Goal: Transaction & Acquisition: Book appointment/travel/reservation

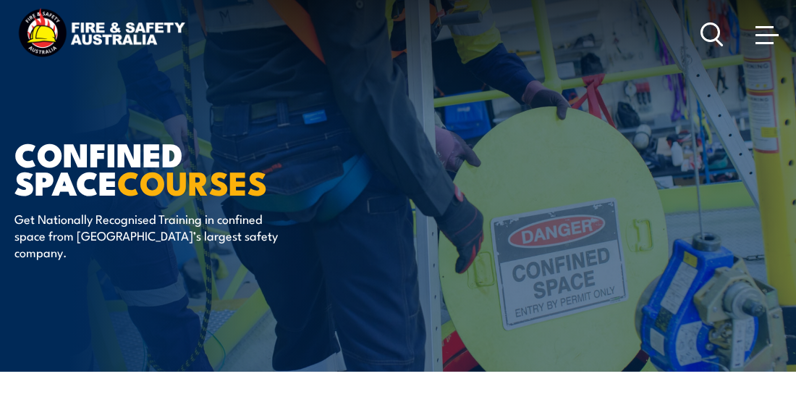
click at [704, 29] on icon at bounding box center [712, 34] width 23 height 24
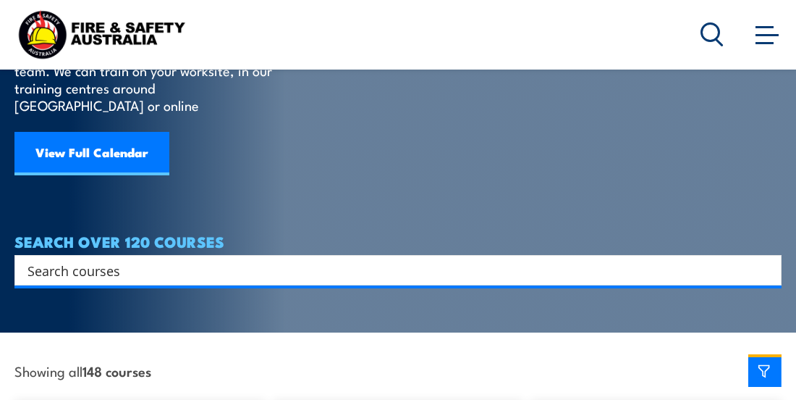
scroll to position [217, 0]
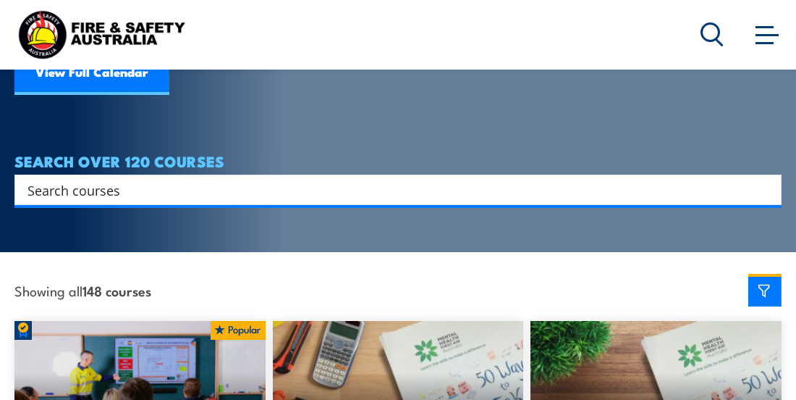
click at [75, 179] on input "Search input" at bounding box center [389, 190] width 722 height 22
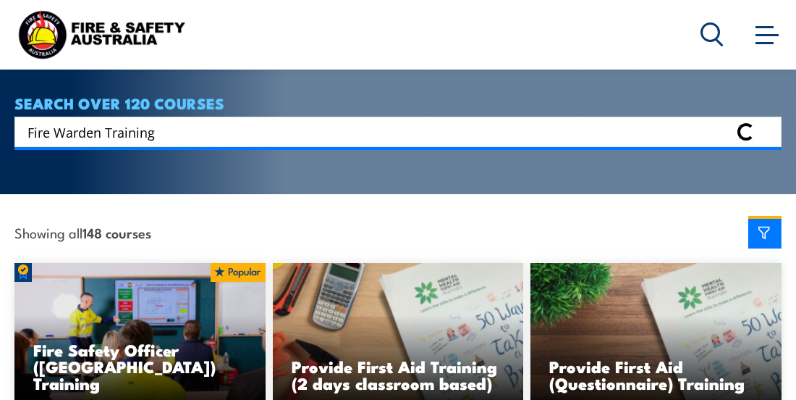
scroll to position [362, 0]
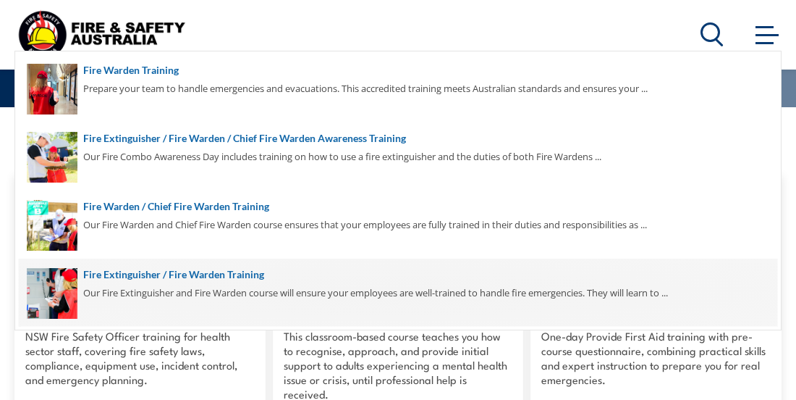
type input "Fire Warden Training"
click at [138, 271] on span at bounding box center [398, 292] width 759 height 68
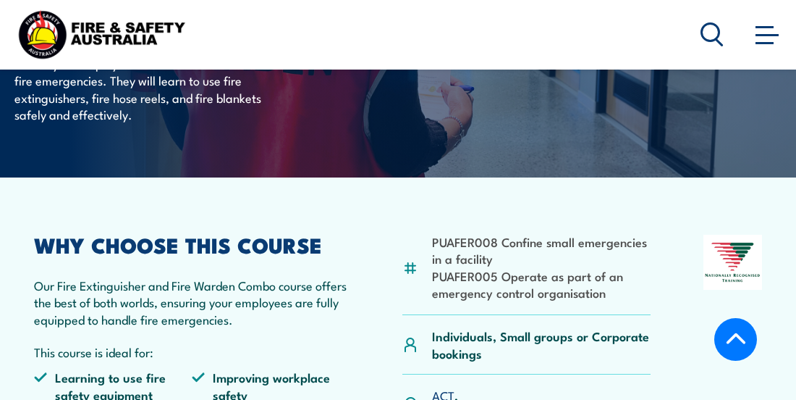
scroll to position [362, 0]
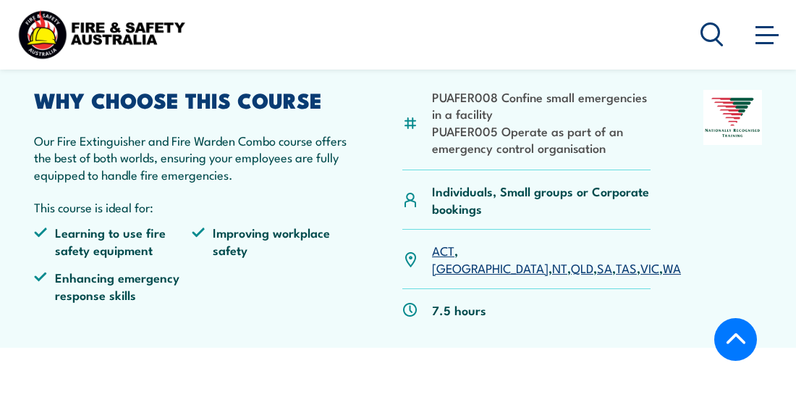
click at [479, 258] on link "NSW" at bounding box center [490, 266] width 117 height 17
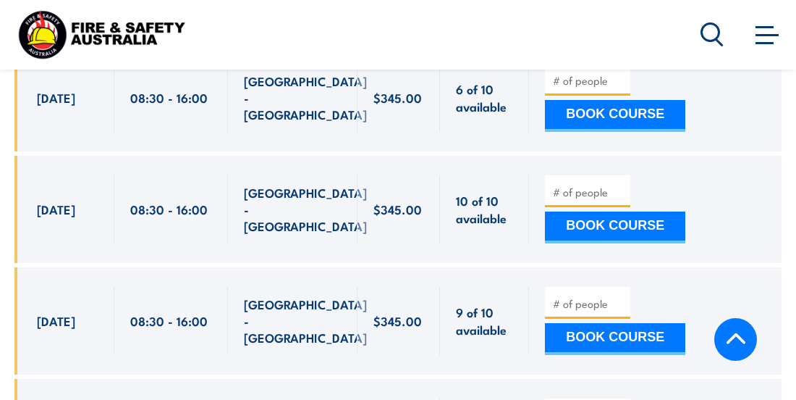
scroll to position [2662, 0]
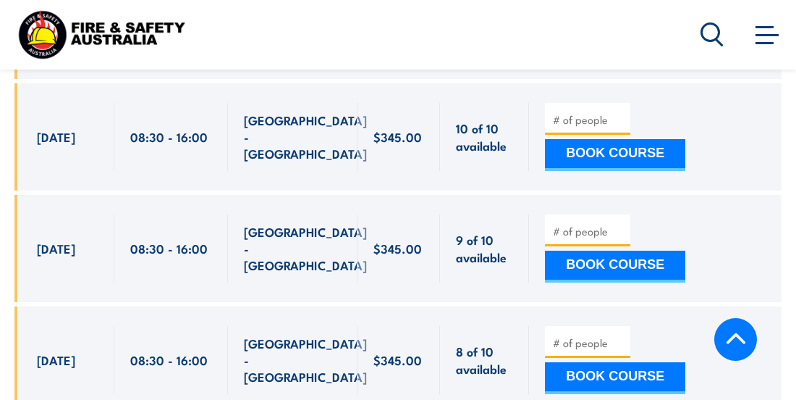
click at [559, 335] on input "number" at bounding box center [589, 342] width 72 height 14
type input "1"
click at [609, 362] on button "BOOK COURSE" at bounding box center [615, 378] width 140 height 32
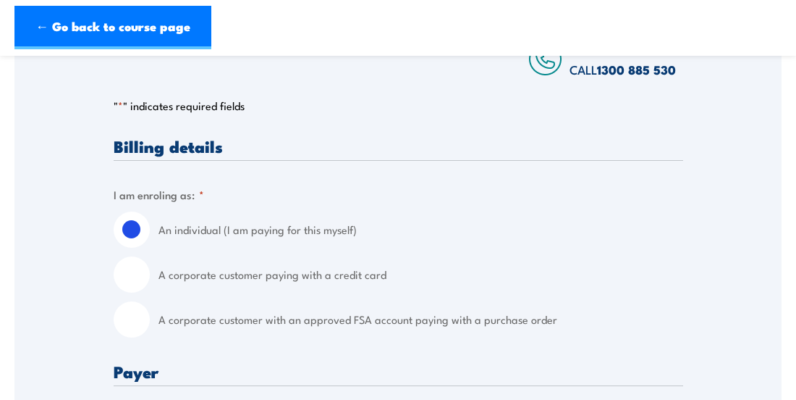
scroll to position [362, 0]
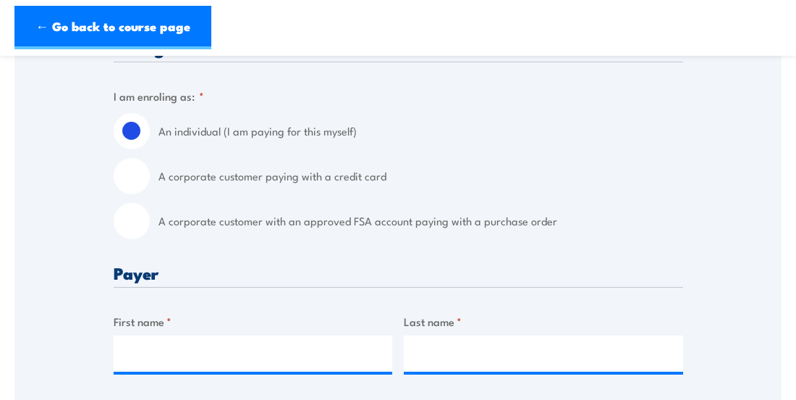
click at [138, 217] on input "A corporate customer with an approved FSA account paying with a purchase order" at bounding box center [132, 221] width 36 height 36
radio input "true"
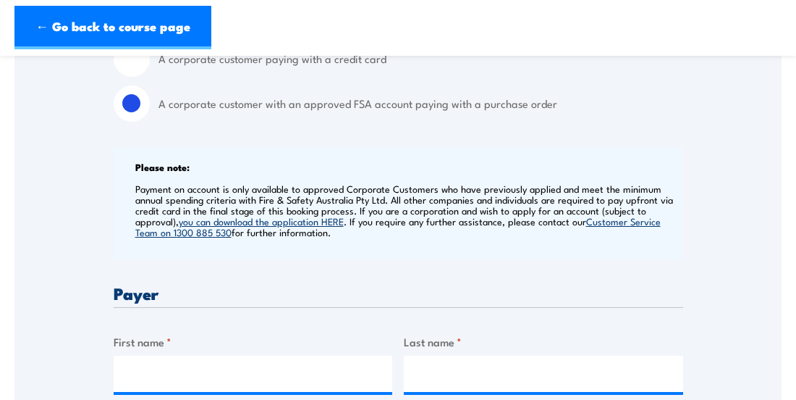
scroll to position [507, 0]
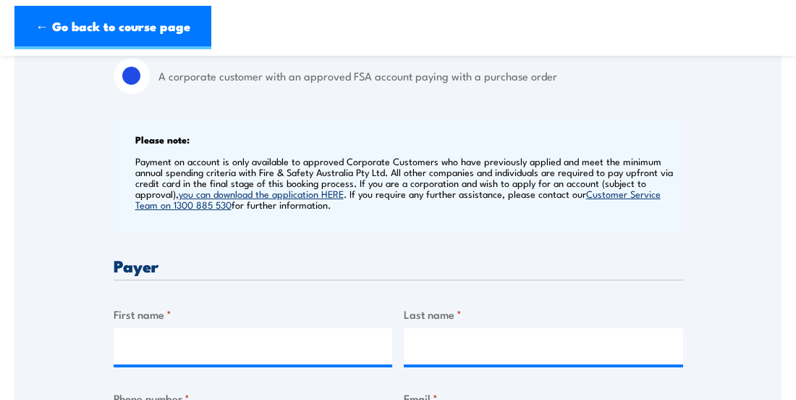
click at [150, 317] on label "First name *" at bounding box center [253, 313] width 279 height 17
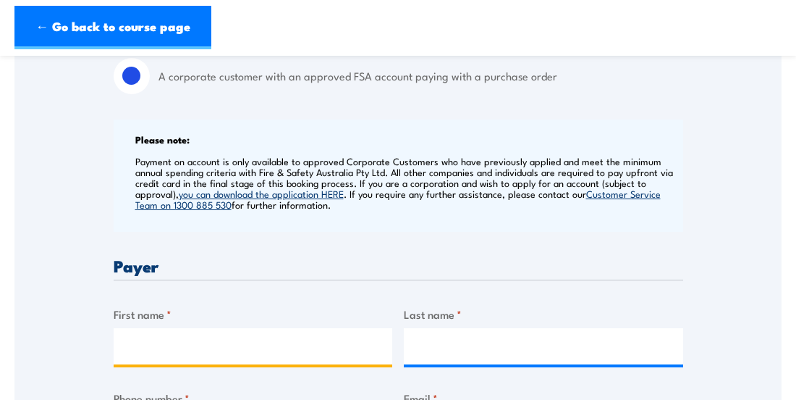
click at [150, 328] on input "First name *" at bounding box center [253, 346] width 279 height 36
type input "Julie"
type input "Robertson"
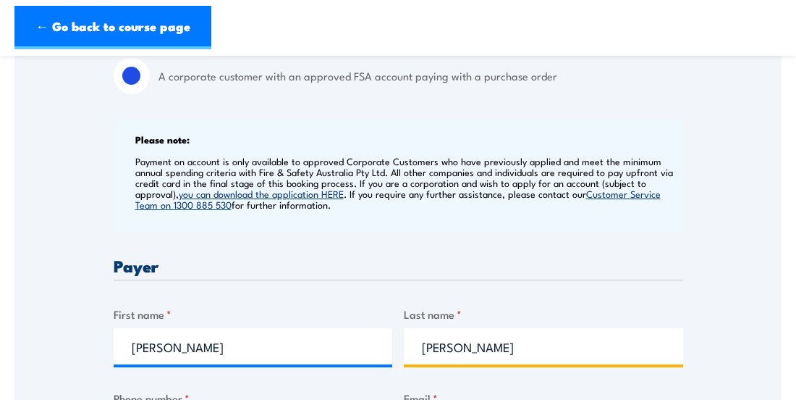
type input "0459378784"
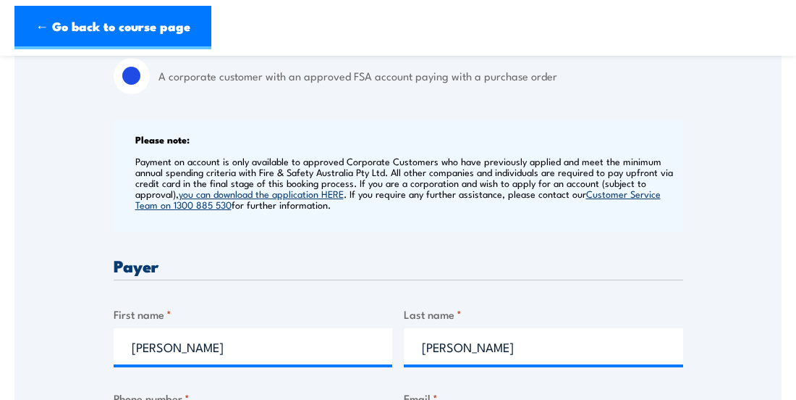
type input "julie.robertson@simsmm.com"
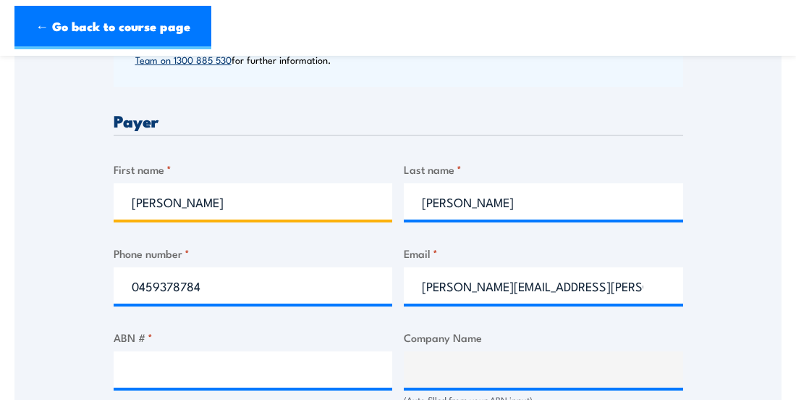
scroll to position [724, 0]
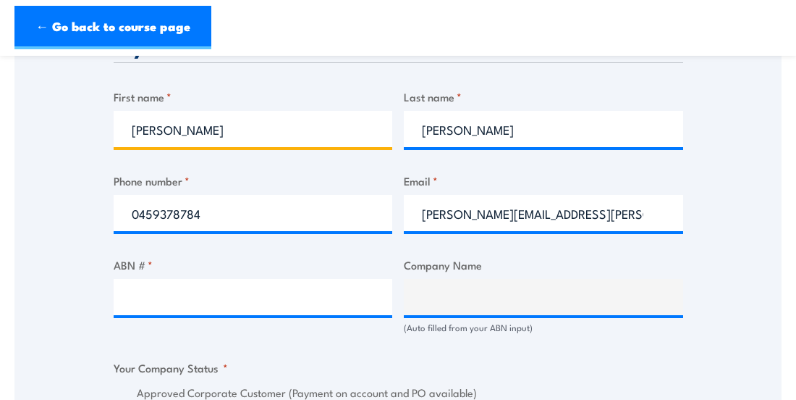
type input "Julie"
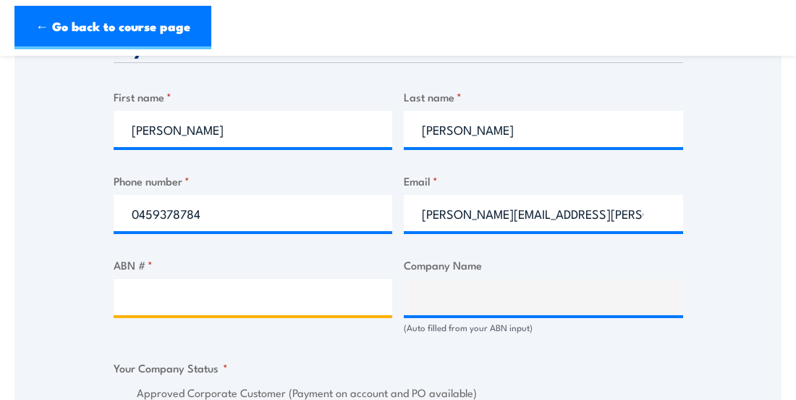
click at [172, 300] on input "ABN # *" at bounding box center [253, 297] width 279 height 36
click at [246, 292] on input "ABN # *" at bounding box center [253, 297] width 279 height 36
type input "0"
click at [147, 294] on input "ABN # *" at bounding box center [253, 297] width 279 height 36
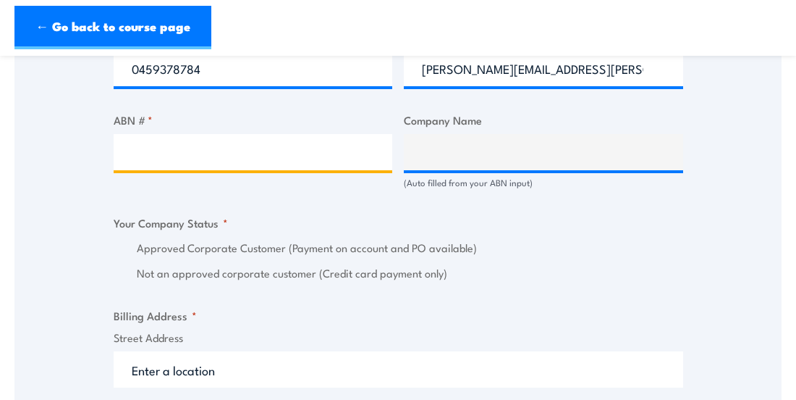
scroll to position [796, 0]
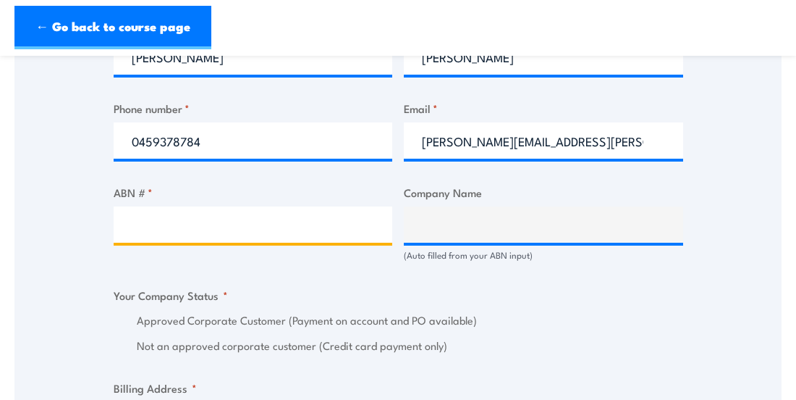
click at [145, 221] on input "ABN # *" at bounding box center [253, 224] width 279 height 36
type input "37008634526"
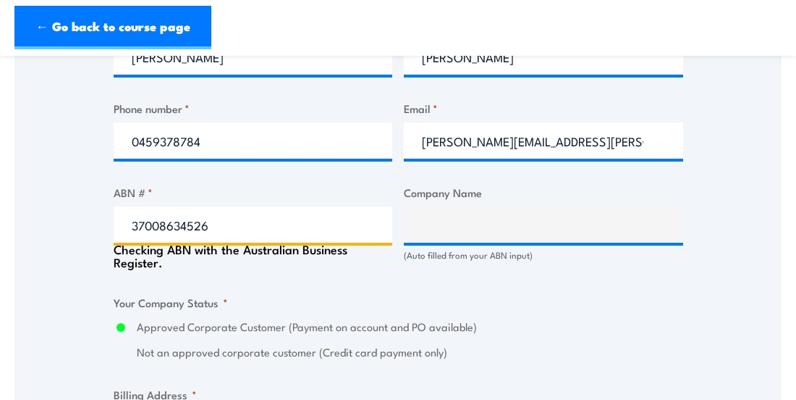
type input "SIMS GROUP AUSTRALIA HOLDINGS LIMITED"
radio input "true"
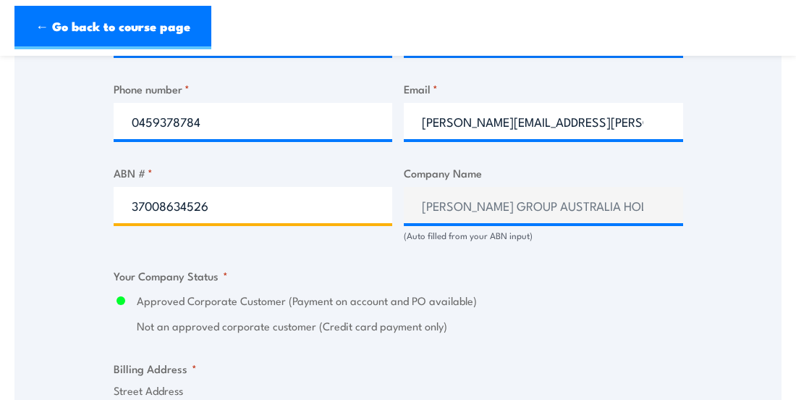
scroll to position [941, 0]
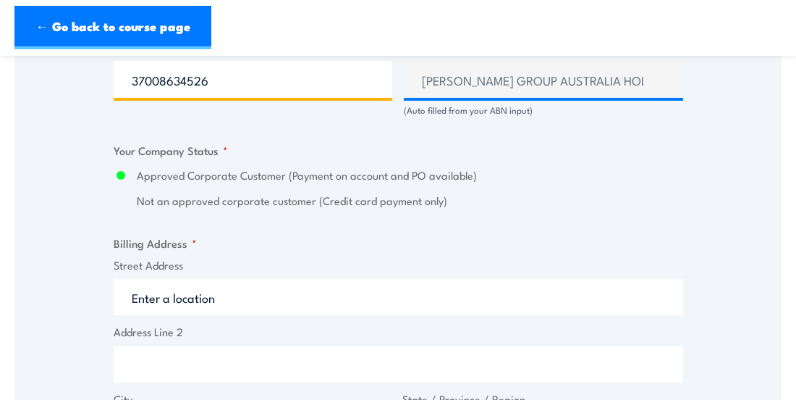
type input "37008634526"
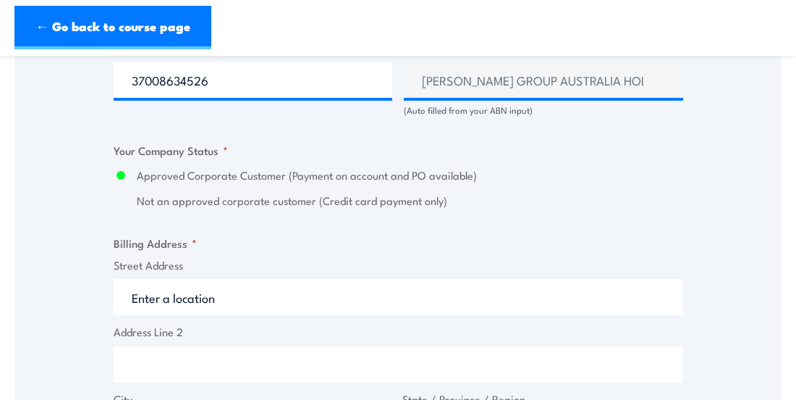
click at [197, 295] on input "Street Address" at bounding box center [399, 297] width 570 height 36
click at [145, 300] on input "Street Address" at bounding box center [399, 297] width 570 height 36
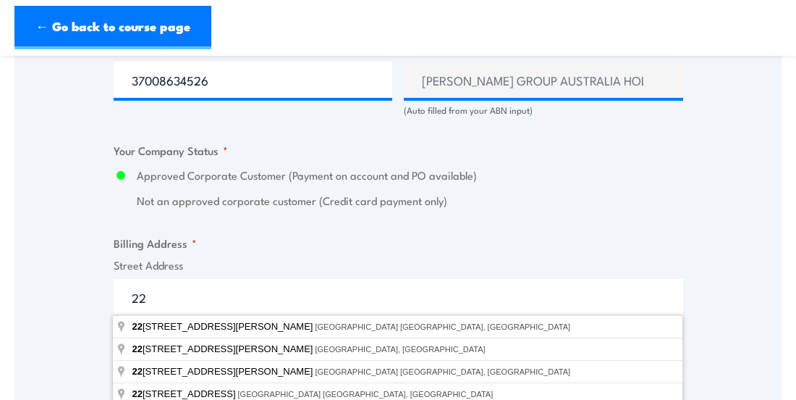
type input "2"
type input "7"
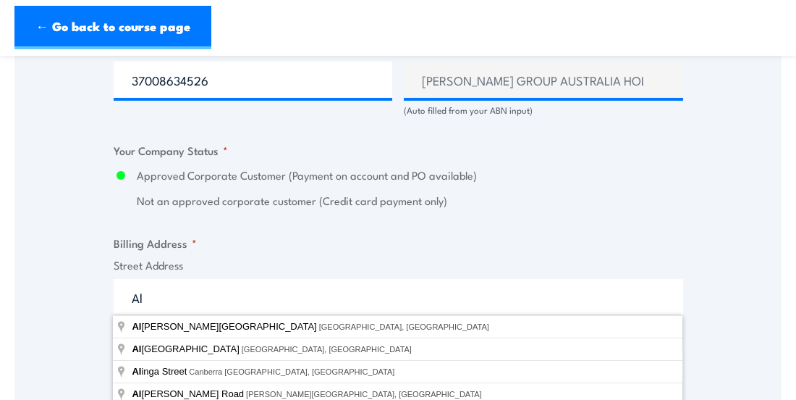
type input "A"
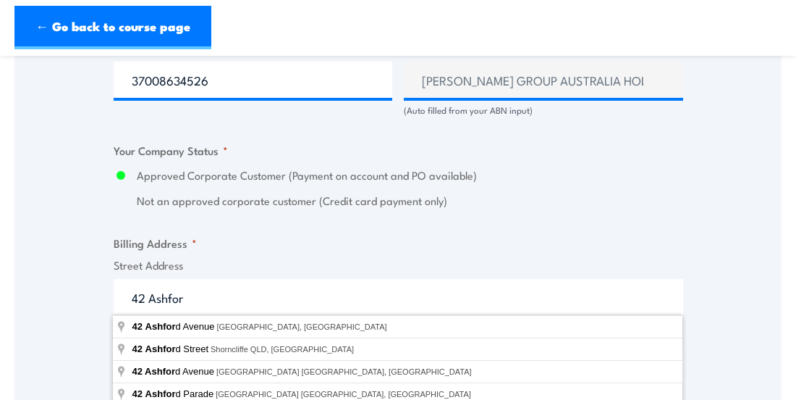
drag, startPoint x: 190, startPoint y: 297, endPoint x: 130, endPoint y: 297, distance: 59.4
click at [130, 297] on input "42 Ashfor" at bounding box center [399, 297] width 570 height 36
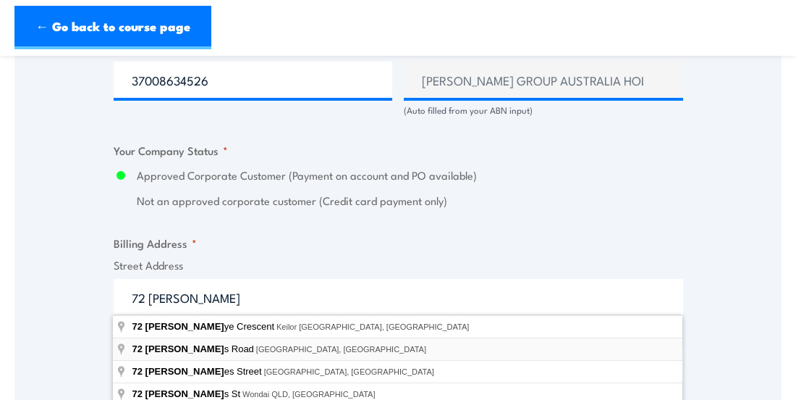
type input "72 Burrows Road, Alexandria NSW, Australia"
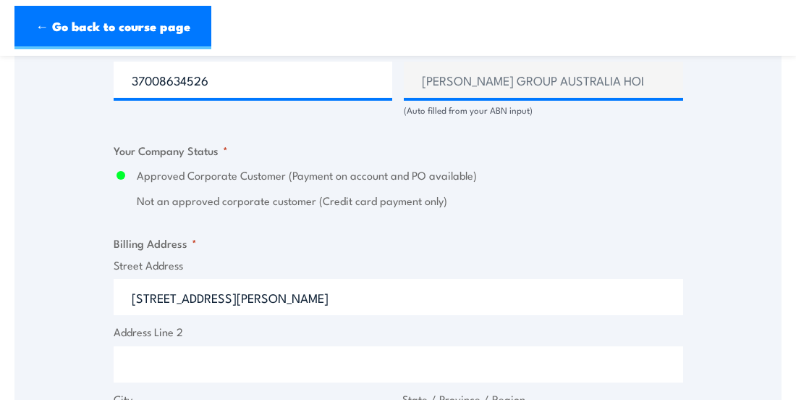
type input "72 Burrows Rd"
type input "Alexandria"
type input "New South Wales"
type input "2015"
select select "Australia"
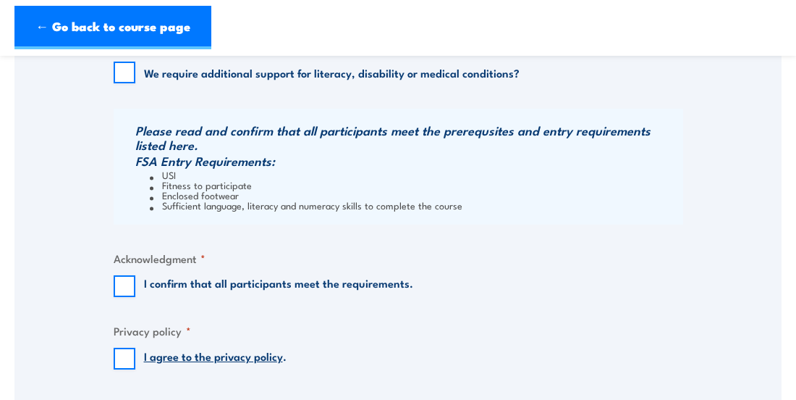
scroll to position [1448, 0]
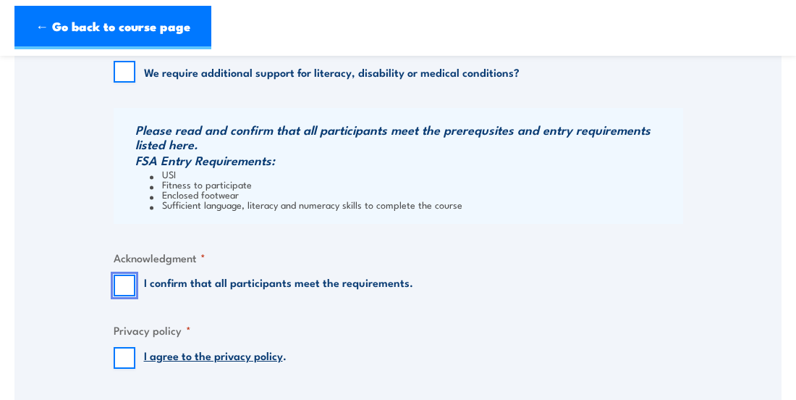
click at [128, 284] on input "I confirm that all participants meet the requirements." at bounding box center [125, 285] width 22 height 22
checkbox input "true"
click at [124, 353] on input "I agree to the privacy policy ." at bounding box center [125, 358] width 22 height 22
checkbox input "true"
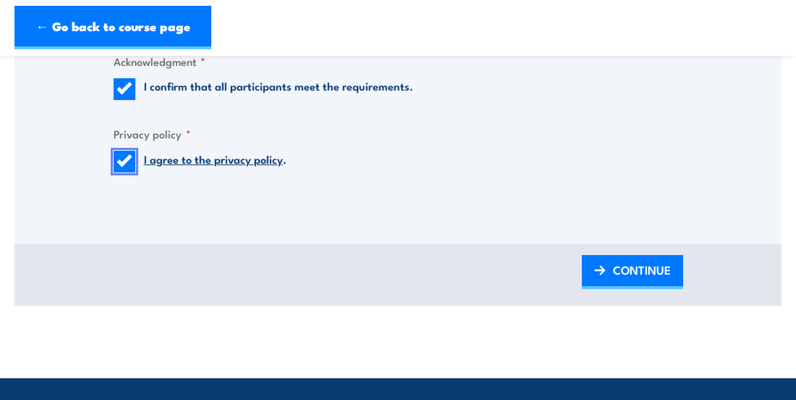
scroll to position [1665, 0]
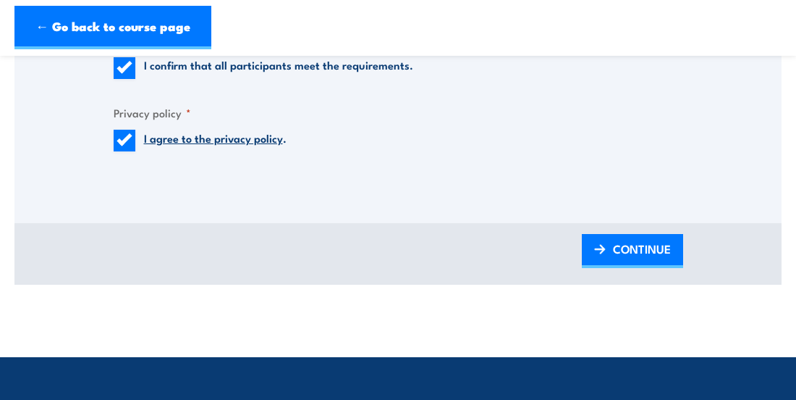
click at [636, 248] on span "CONTINUE" at bounding box center [642, 248] width 58 height 38
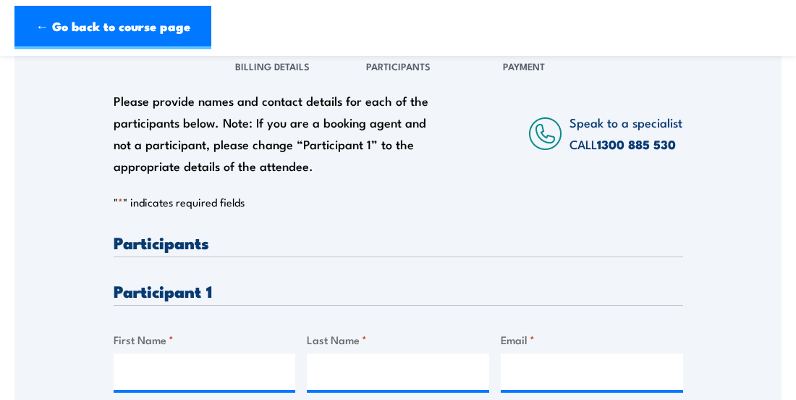
scroll to position [290, 0]
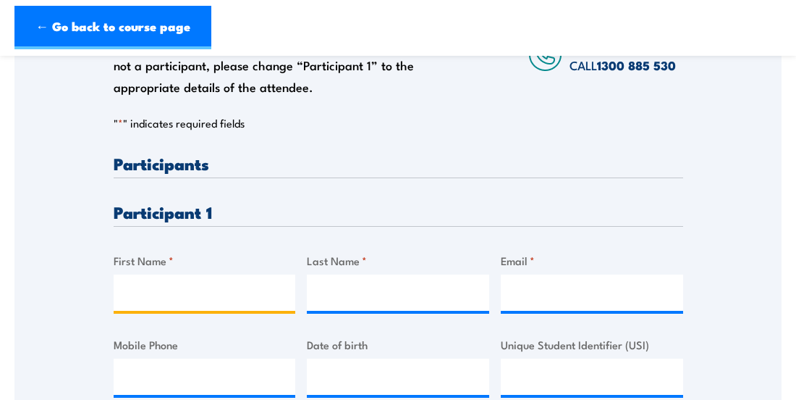
drag, startPoint x: 135, startPoint y: 290, endPoint x: 148, endPoint y: 294, distance: 14.4
click at [135, 290] on input "First Name *" at bounding box center [205, 292] width 182 height 36
type input "Ciro"
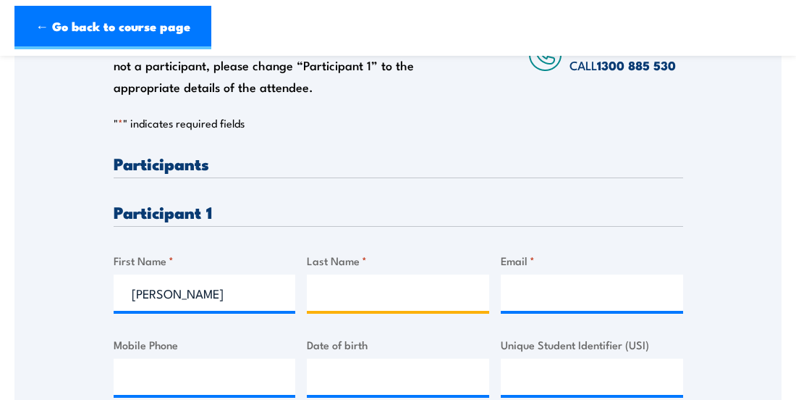
click at [342, 297] on input "Last Name *" at bounding box center [398, 292] width 182 height 36
type input "Esposito"
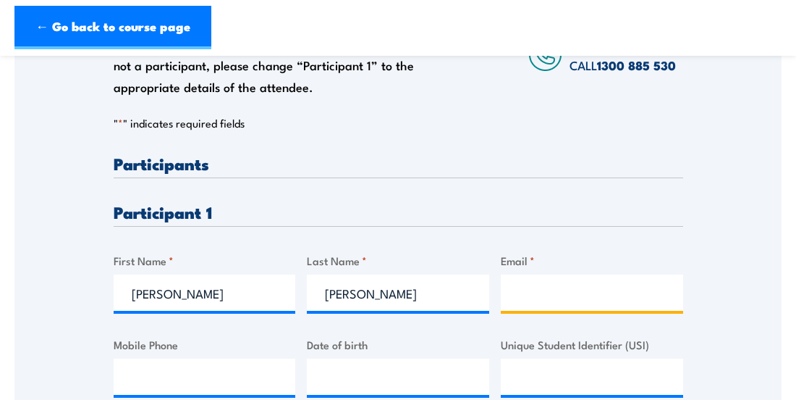
click at [515, 292] on input "Email *" at bounding box center [592, 292] width 182 height 36
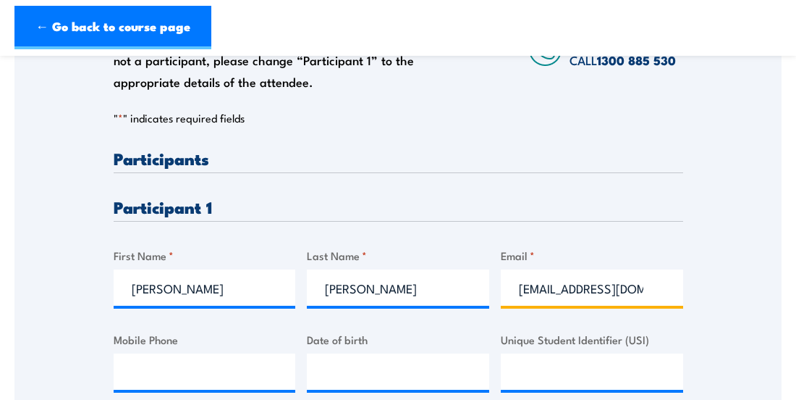
scroll to position [362, 0]
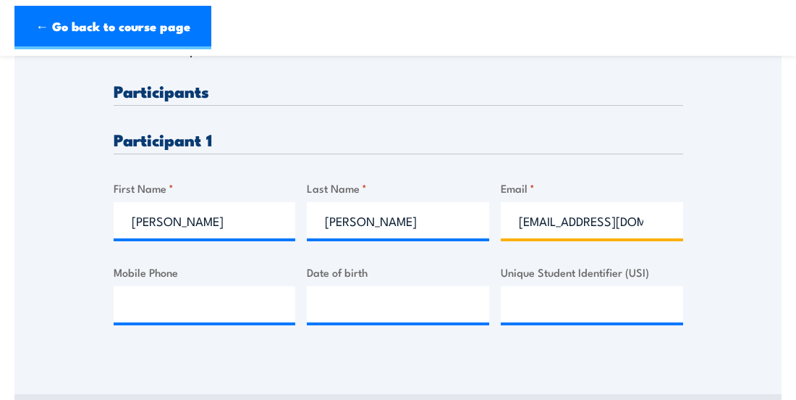
type input "toocirio@gmail.com"
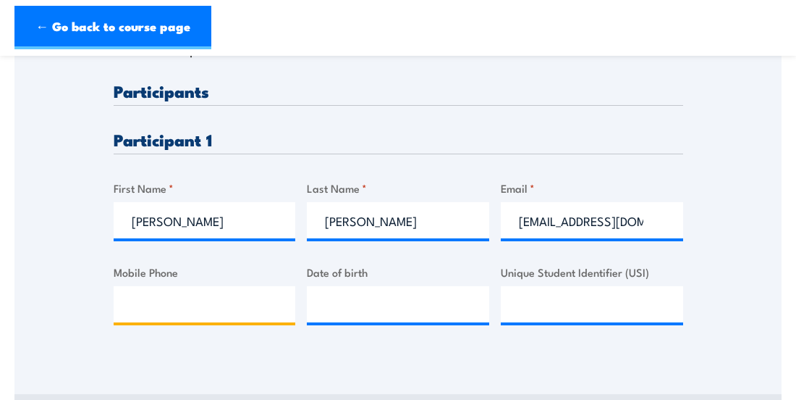
click at [151, 304] on input "Mobile Phone" at bounding box center [205, 304] width 182 height 36
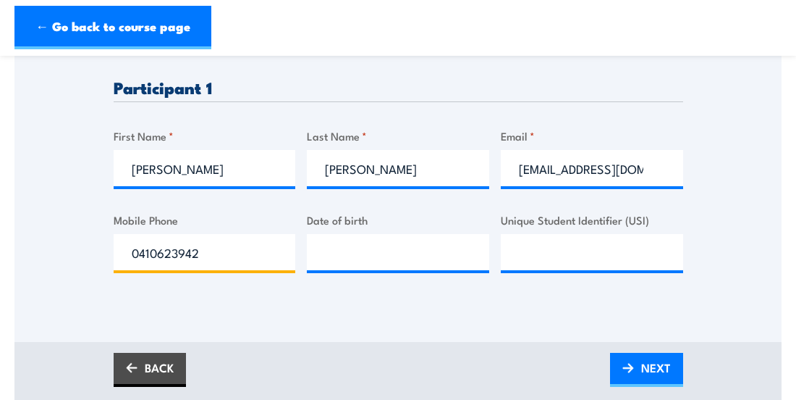
scroll to position [434, 0]
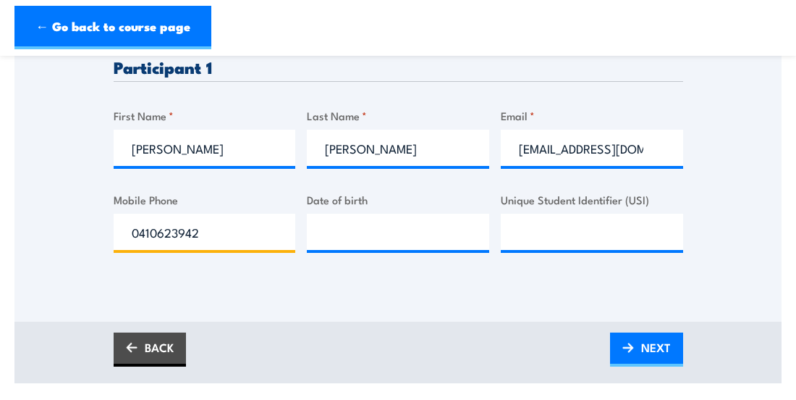
type input "0410623942"
click at [657, 345] on span "NEXT" at bounding box center [656, 347] width 30 height 38
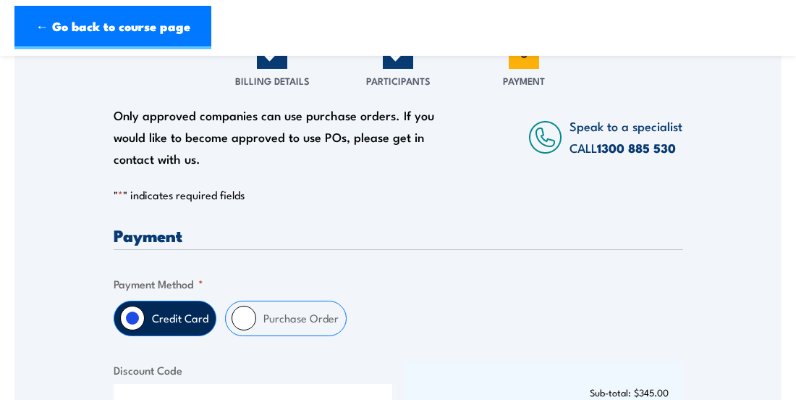
scroll to position [217, 0]
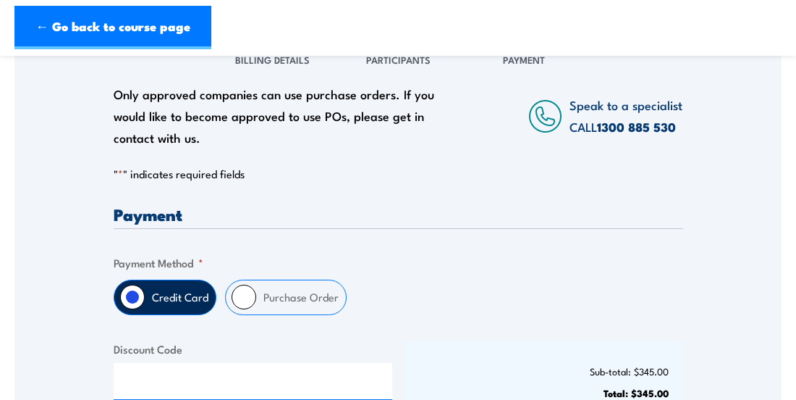
click at [238, 294] on input "Purchase Order" at bounding box center [244, 296] width 25 height 25
radio input "true"
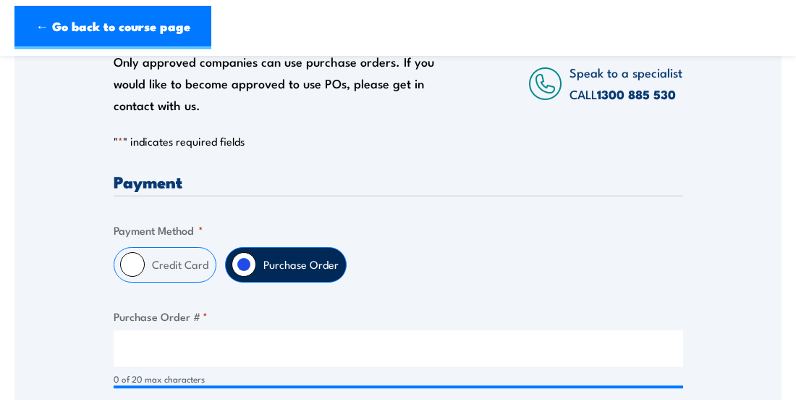
scroll to position [290, 0]
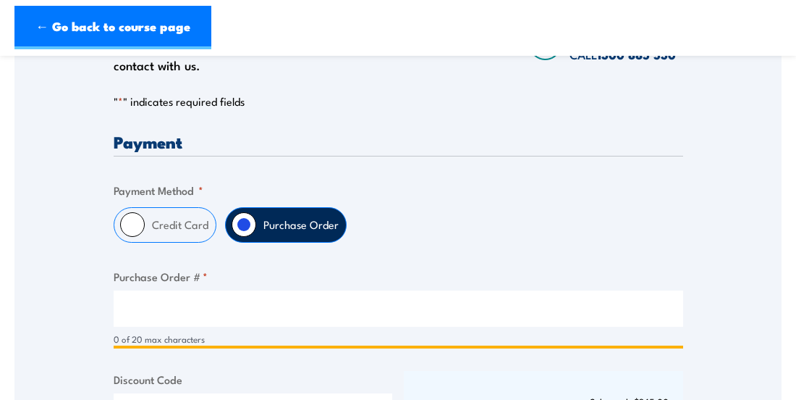
click at [165, 308] on input "Purchase Order # *" at bounding box center [399, 308] width 570 height 36
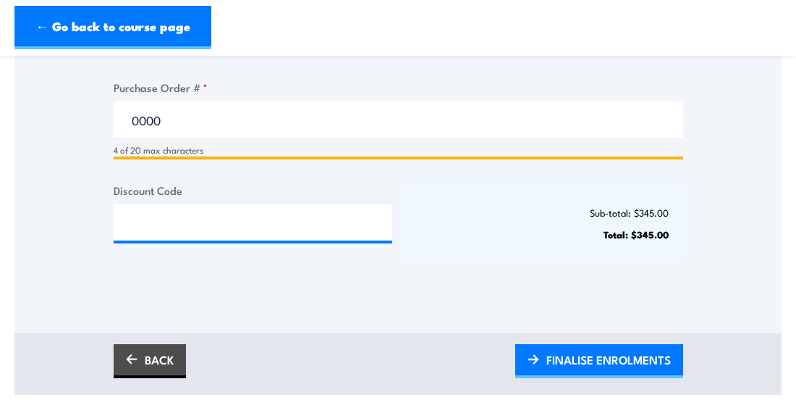
scroll to position [507, 0]
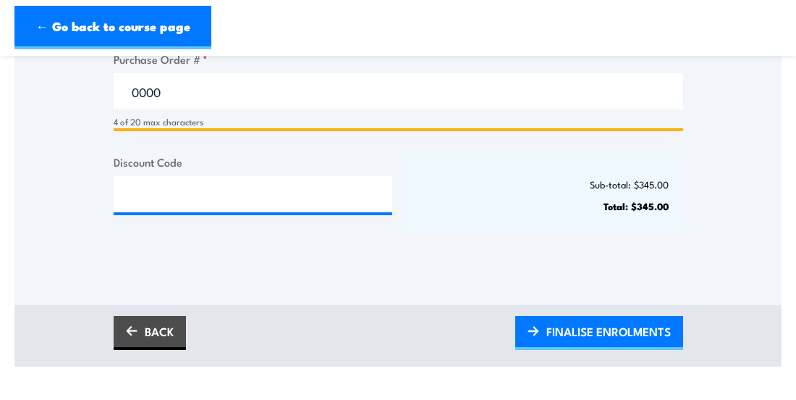
type input "0000"
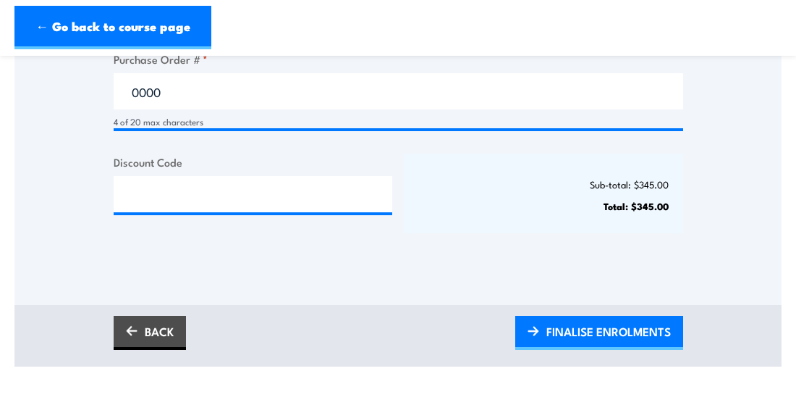
click at [604, 326] on span "FINALISE ENROLMENTS" at bounding box center [608, 331] width 124 height 38
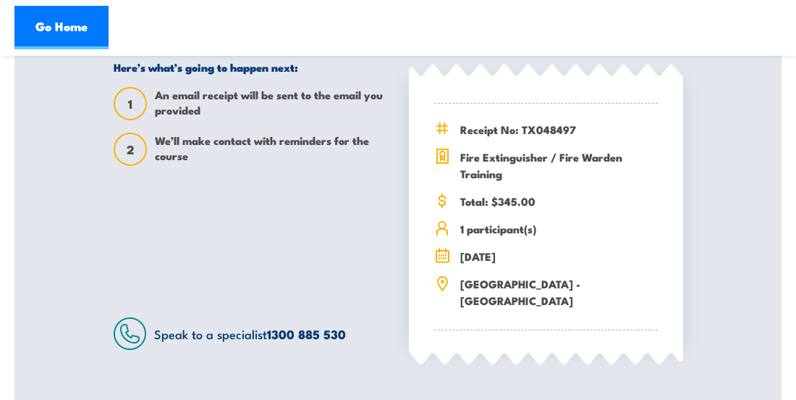
scroll to position [362, 0]
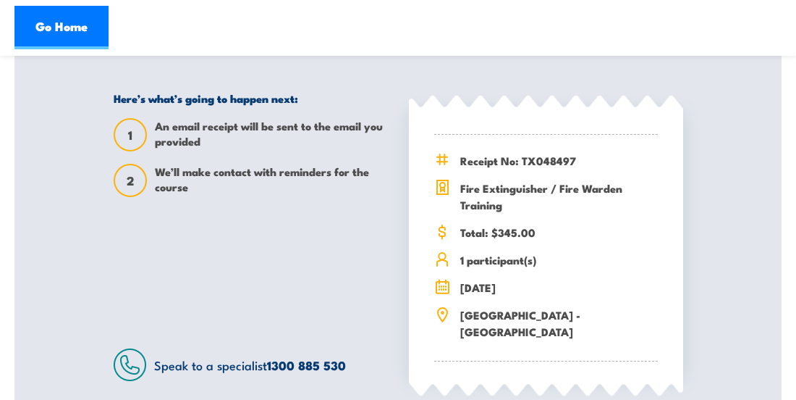
click at [72, 25] on link "Go Home" at bounding box center [61, 27] width 94 height 43
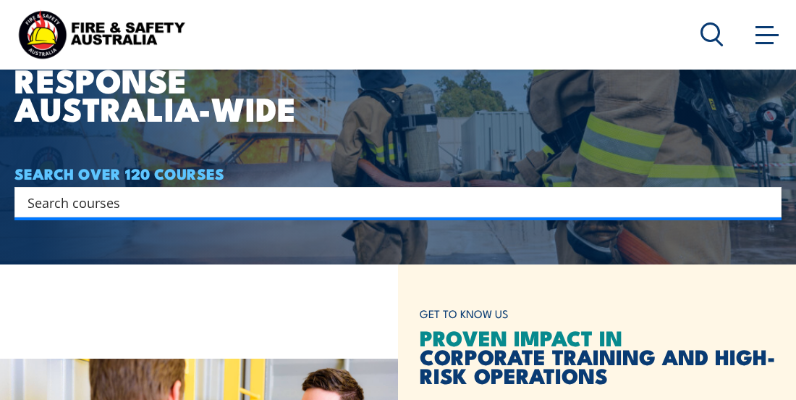
scroll to position [145, 0]
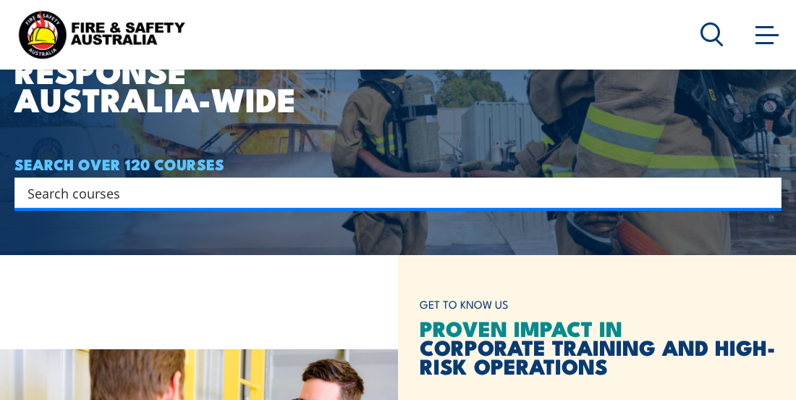
click at [109, 192] on input "Search input" at bounding box center [389, 193] width 722 height 22
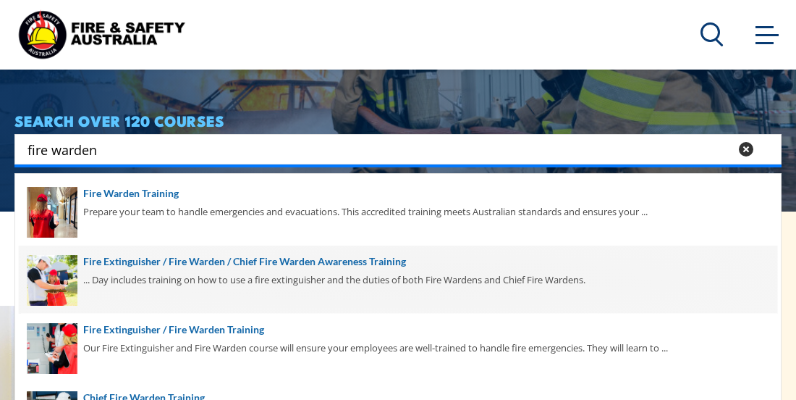
scroll to position [217, 0]
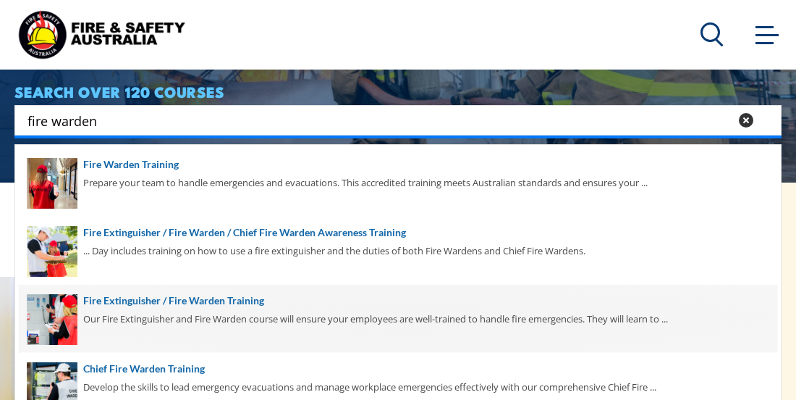
type input "fire warden"
click at [124, 298] on span at bounding box center [398, 318] width 759 height 68
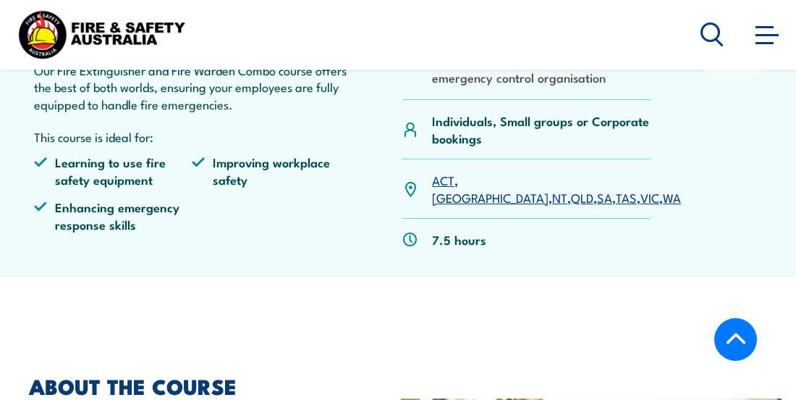
scroll to position [434, 0]
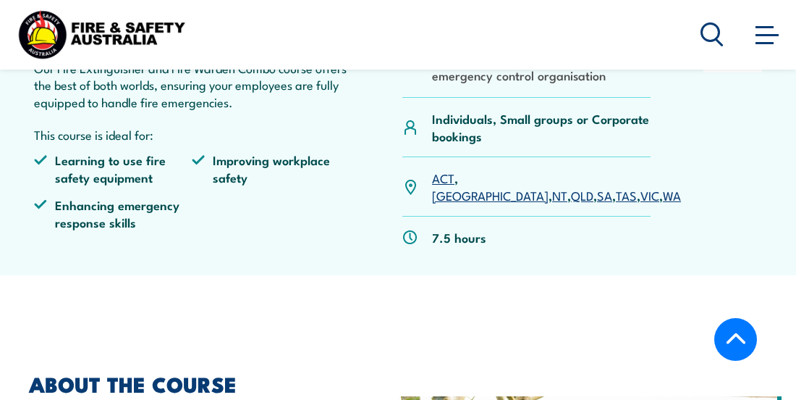
click at [477, 186] on link "[GEOGRAPHIC_DATA]" at bounding box center [490, 194] width 117 height 17
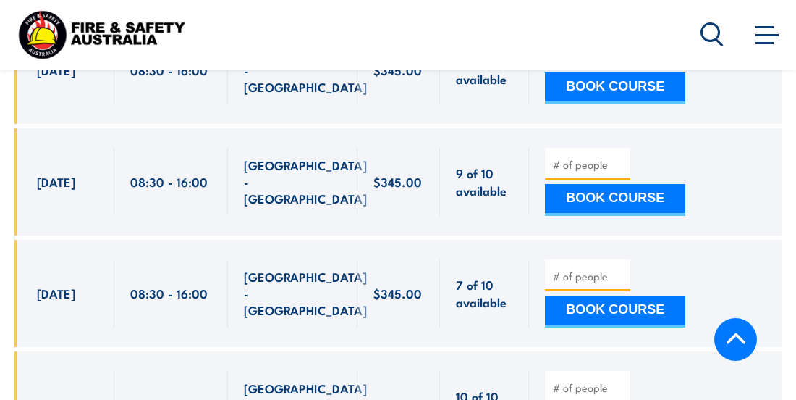
scroll to position [2807, 0]
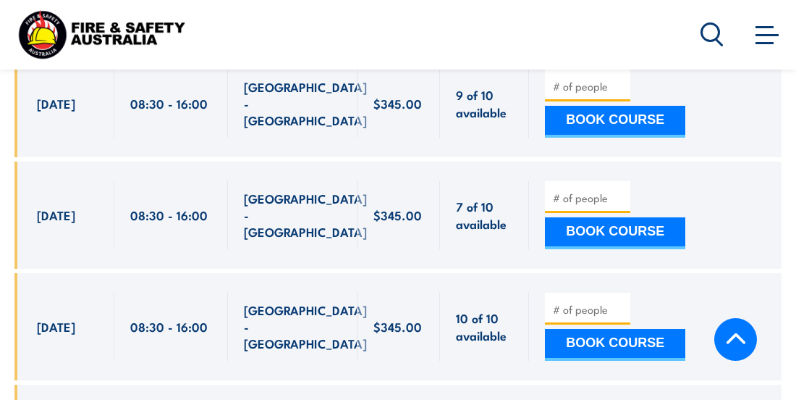
click at [557, 302] on input "number" at bounding box center [589, 309] width 72 height 14
type input "1"
click at [615, 329] on button "BOOK COURSE" at bounding box center [615, 345] width 140 height 32
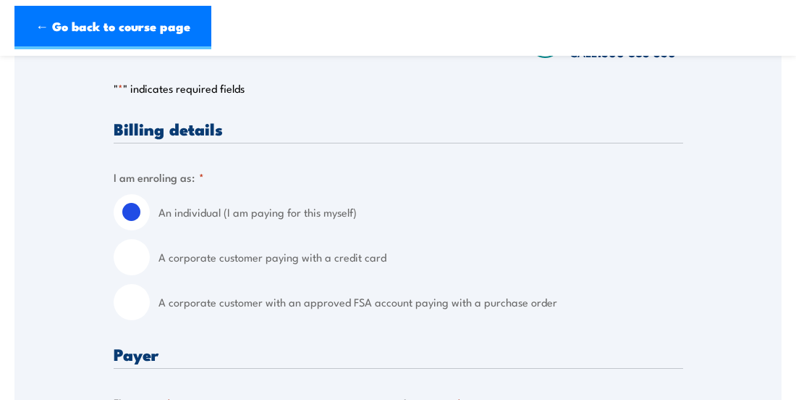
scroll to position [290, 0]
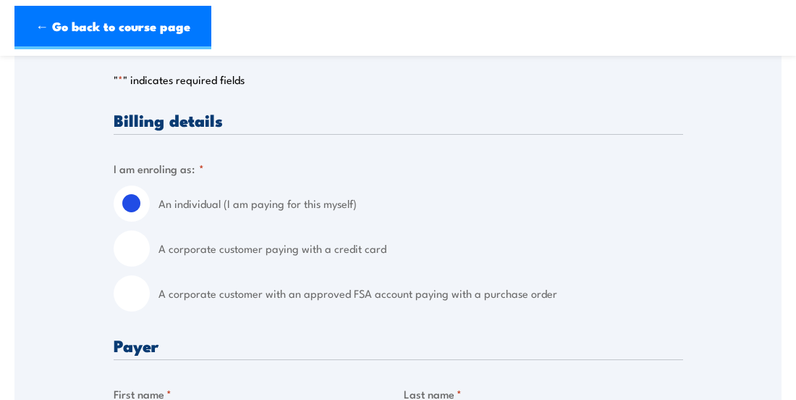
click at [140, 290] on input "A corporate customer with an approved FSA account paying with a purchase order" at bounding box center [132, 293] width 36 height 36
radio input "true"
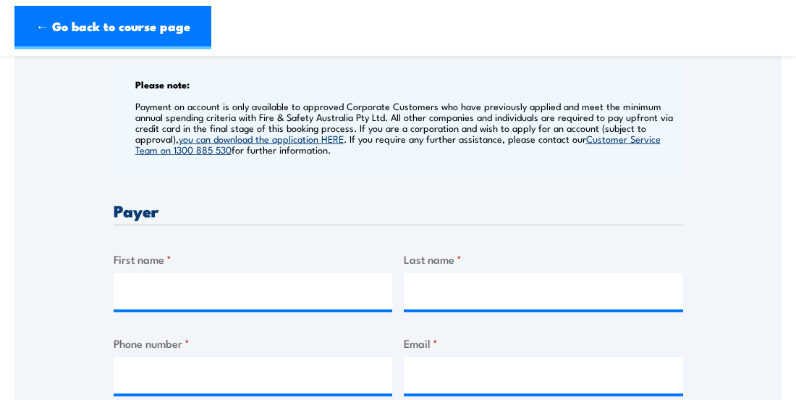
scroll to position [579, 0]
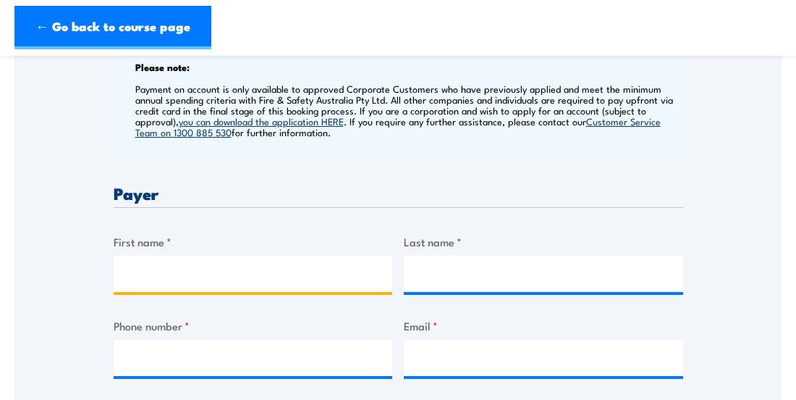
drag, startPoint x: 138, startPoint y: 270, endPoint x: 152, endPoint y: 271, distance: 13.8
click at [138, 270] on input "First name *" at bounding box center [253, 274] width 279 height 36
type input "Julie"
type input "Robertson"
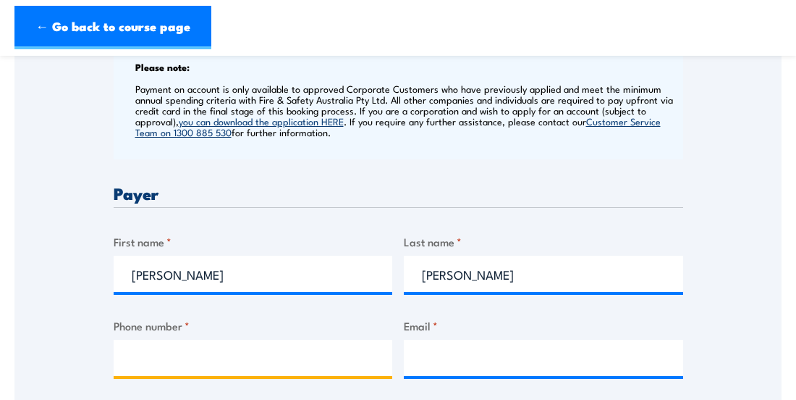
type input "0459378784"
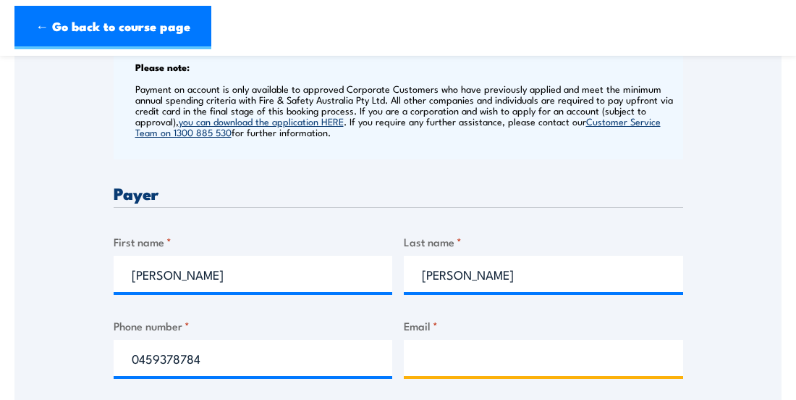
type input "julie.robertson@simsmm.com"
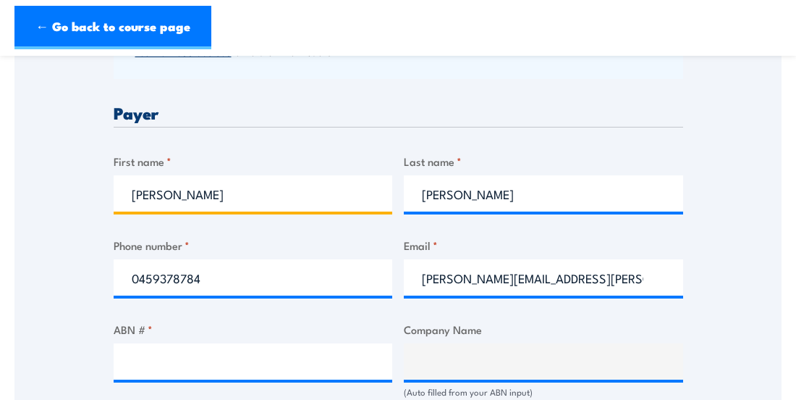
scroll to position [796, 0]
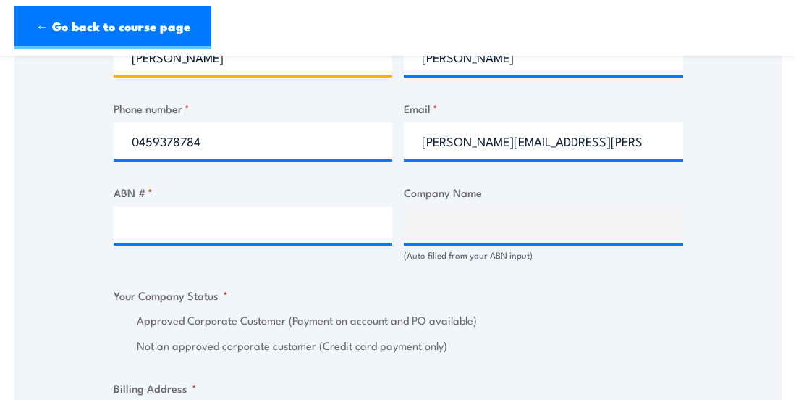
type input "Julie"
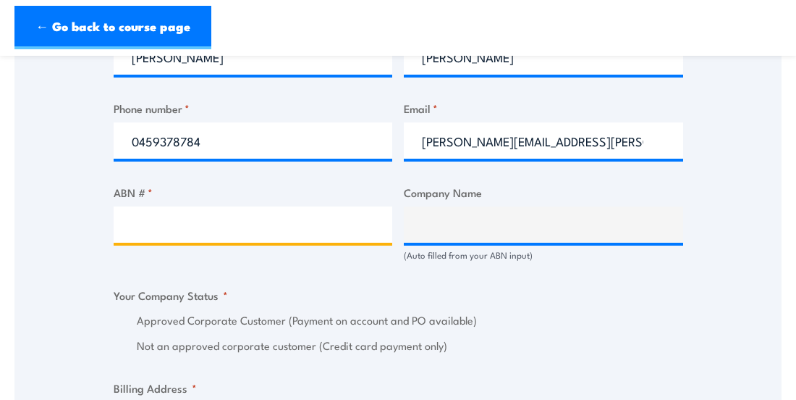
click at [211, 227] on input "ABN # *" at bounding box center [253, 224] width 279 height 36
type input "37008634526"
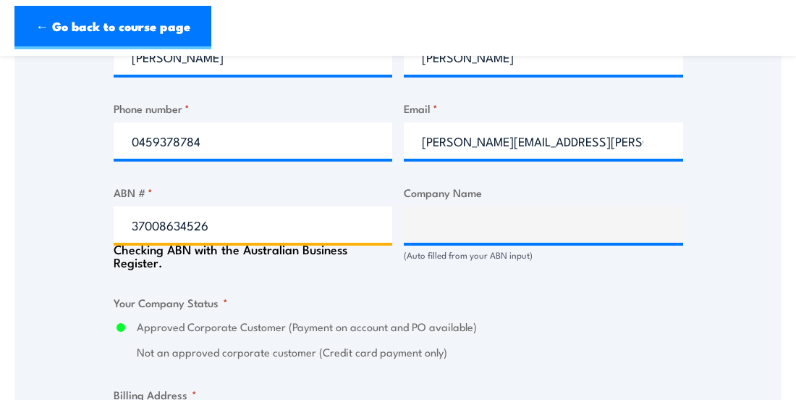
type input "SIMS GROUP AUSTRALIA HOLDINGS LIMITED"
radio input "true"
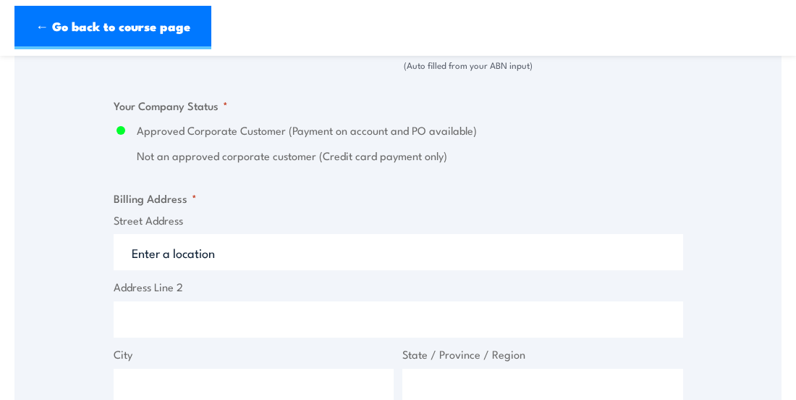
scroll to position [1013, 0]
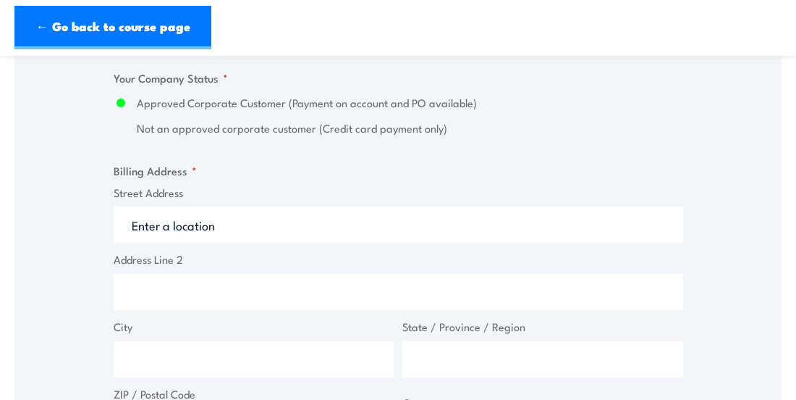
type input "37008634526"
click at [166, 226] on input "Street Address" at bounding box center [399, 224] width 570 height 36
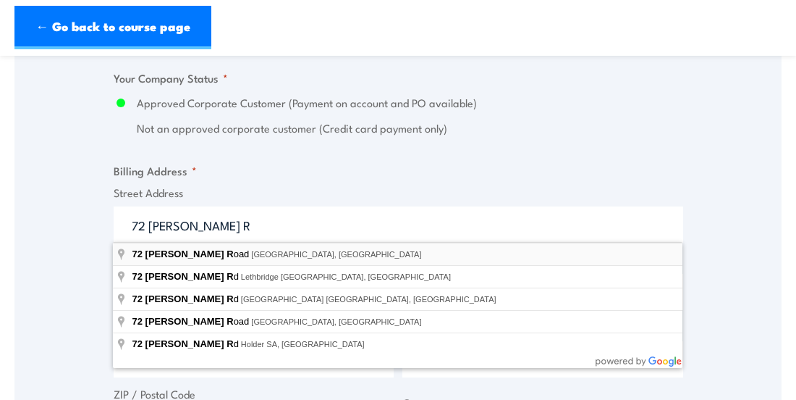
type input "72 Burrows Road, Alexandria NSW, Australia"
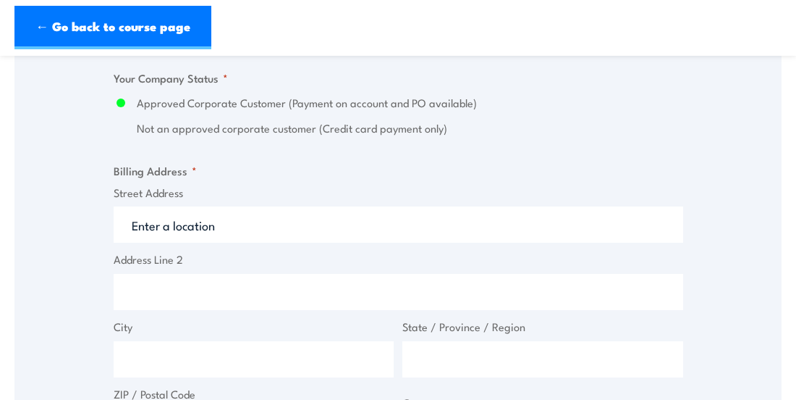
type input "72 Burrows Rd"
type input "Alexandria"
type input "New South Wales"
type input "2015"
select select "Australia"
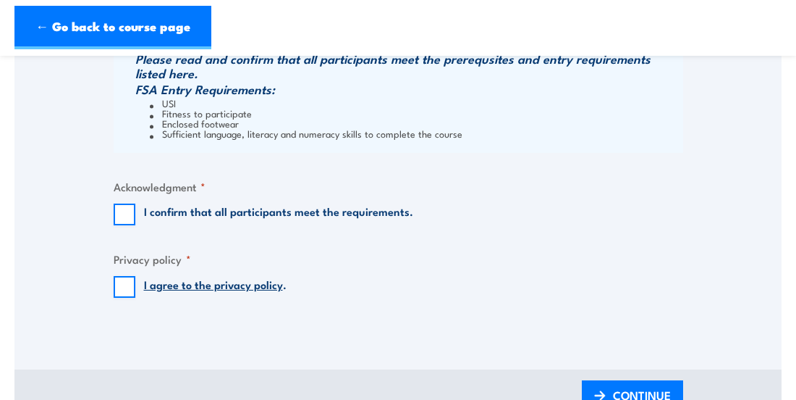
scroll to position [1520, 0]
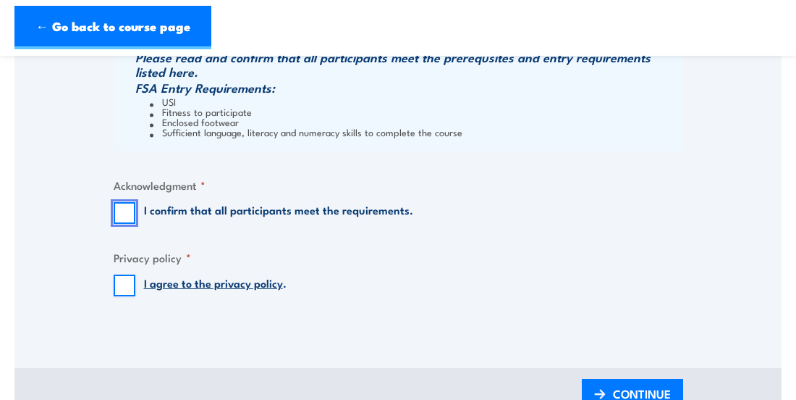
click at [125, 210] on input "I confirm that all participants meet the requirements." at bounding box center [125, 213] width 22 height 22
checkbox input "true"
click at [126, 283] on input "I agree to the privacy policy ." at bounding box center [125, 285] width 22 height 22
checkbox input "true"
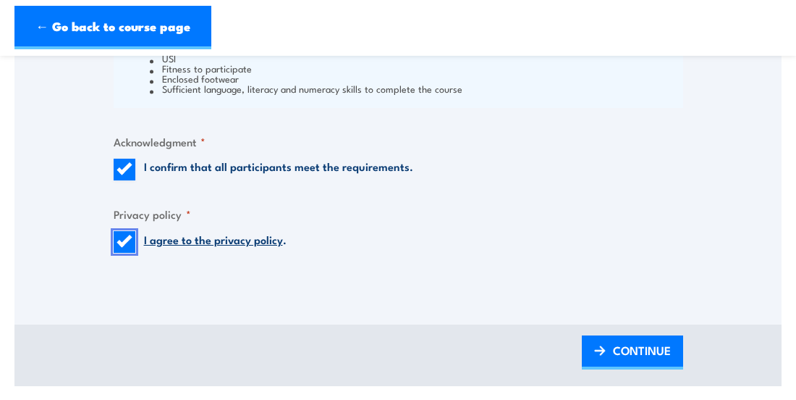
scroll to position [1592, 0]
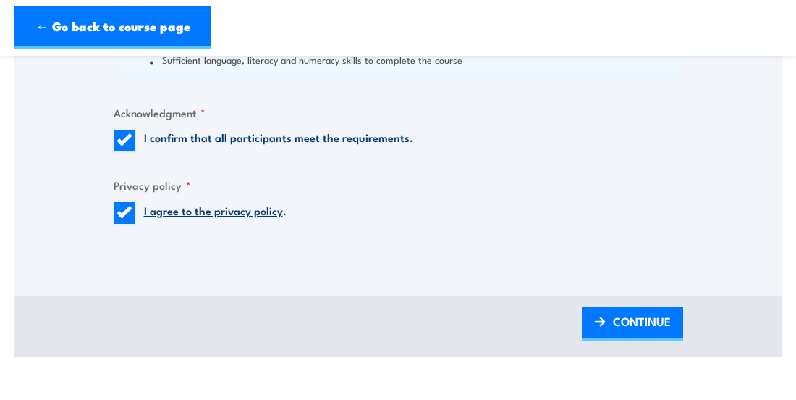
click at [630, 318] on span "CONTINUE" at bounding box center [642, 321] width 58 height 38
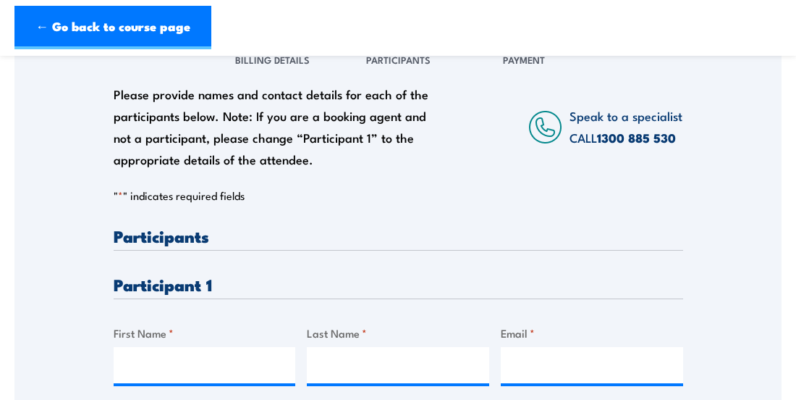
scroll to position [290, 0]
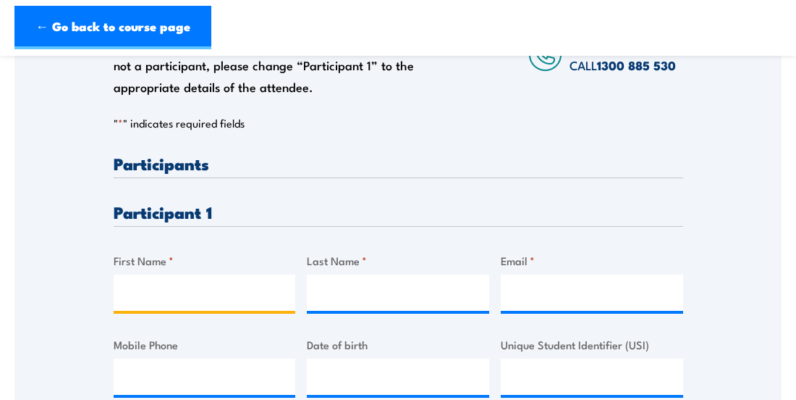
click at [160, 289] on input "First Name *" at bounding box center [205, 292] width 182 height 36
type input "Liam"
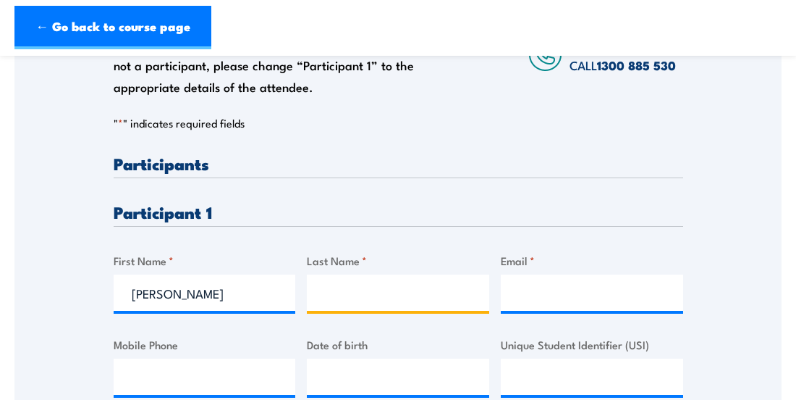
click at [329, 294] on input "Last Name *" at bounding box center [398, 292] width 182 height 36
type input "Jacob"
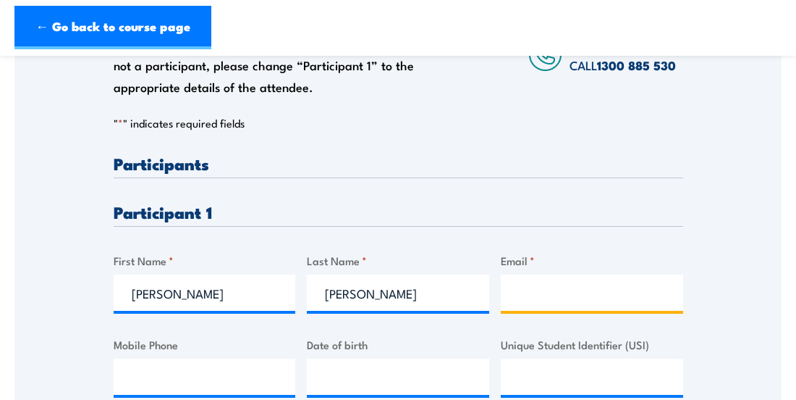
click at [516, 292] on input "Email *" at bounding box center [592, 292] width 182 height 36
type input "liam.jacob747@outlook"
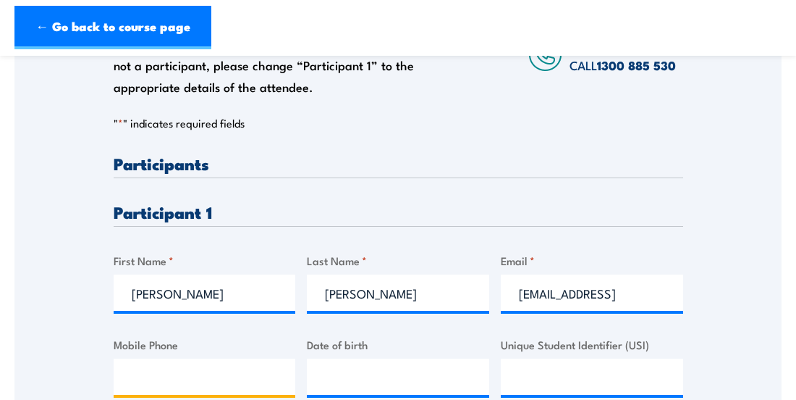
click at [163, 366] on input "Mobile Phone" at bounding box center [205, 376] width 182 height 36
type input "0412966012"
click at [403, 248] on div "Please provide names and contact details for each of the participants below. No…" at bounding box center [399, 287] width 570 height 265
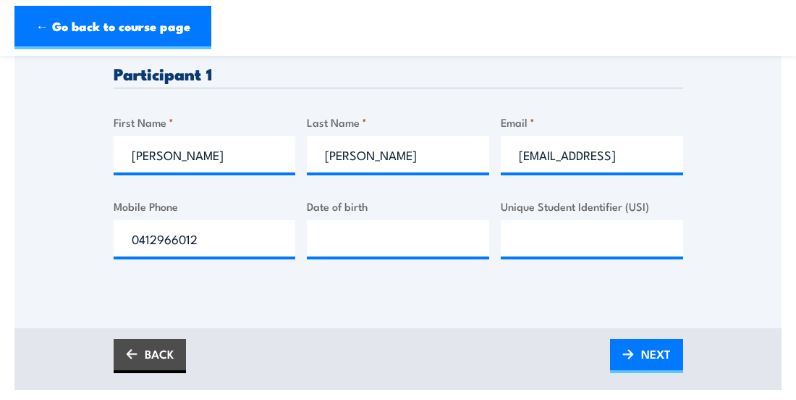
scroll to position [507, 0]
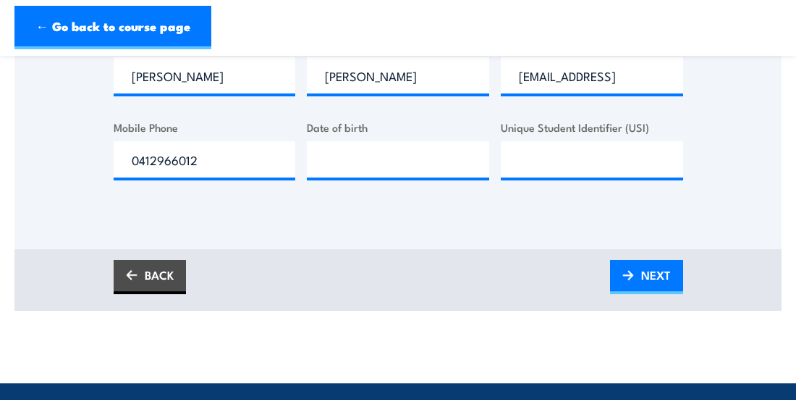
click at [659, 277] on span "NEXT" at bounding box center [656, 275] width 30 height 38
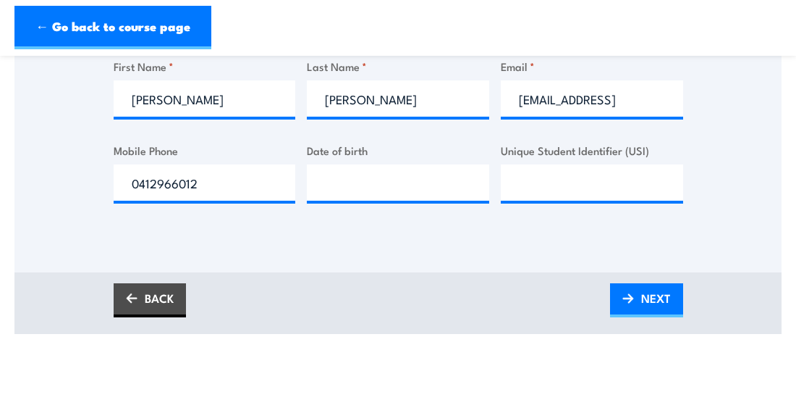
scroll to position [511, 0]
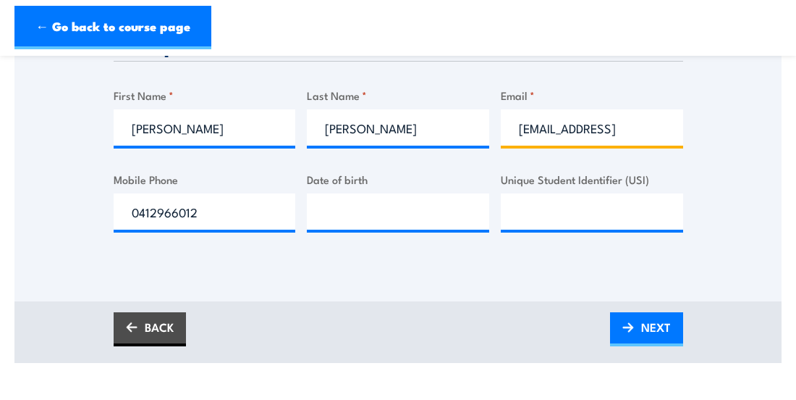
click at [643, 127] on input "liam.jacob747@outlook" at bounding box center [592, 127] width 182 height 36
click at [518, 127] on input "liam.jacob747@outlook.com" at bounding box center [592, 127] width 182 height 36
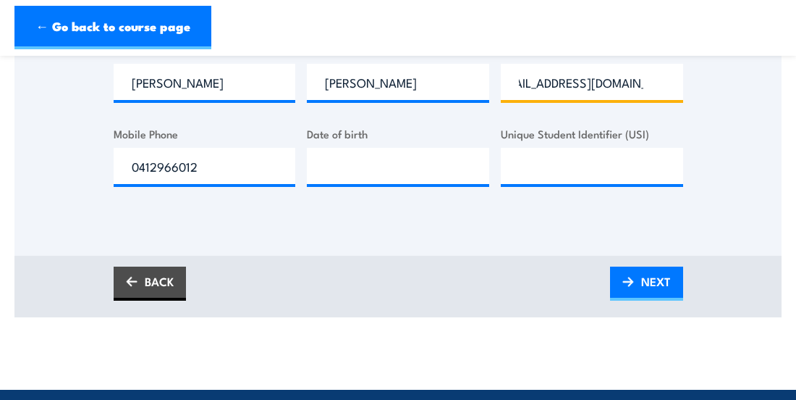
scroll to position [583, 0]
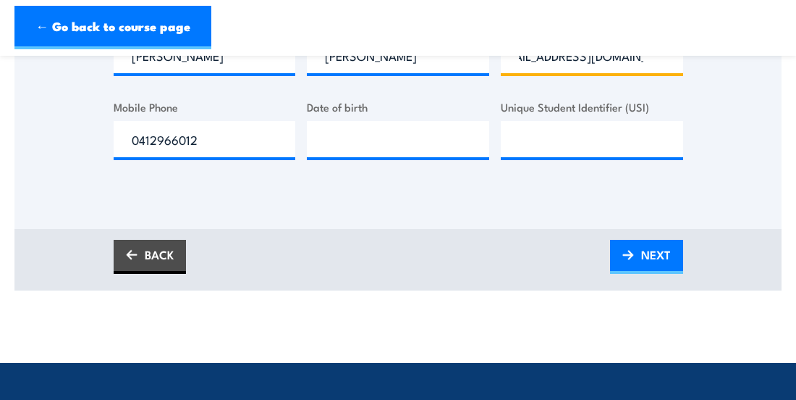
type input "liam.jacob747@outlook.com"
click at [654, 250] on span "NEXT" at bounding box center [656, 254] width 30 height 38
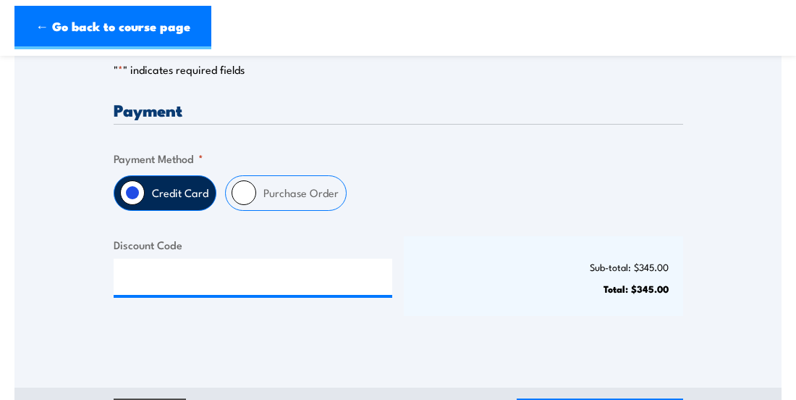
scroll to position [362, 0]
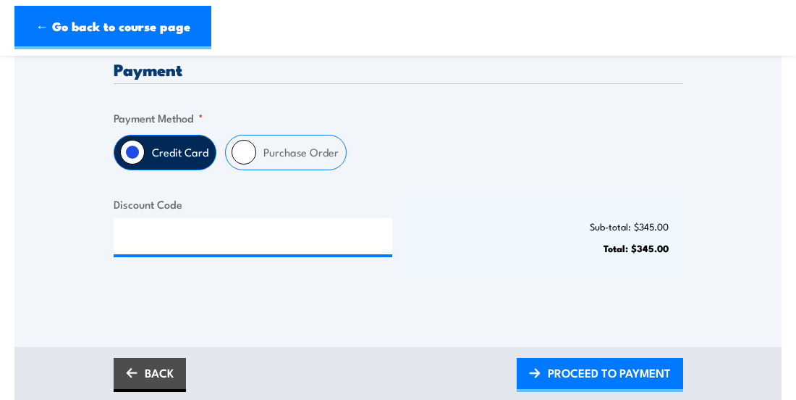
click at [245, 153] on input "Purchase Order" at bounding box center [244, 152] width 25 height 25
radio input "true"
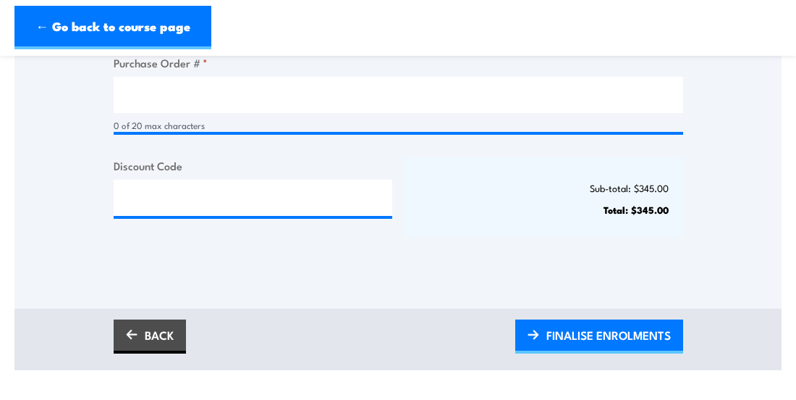
scroll to position [507, 0]
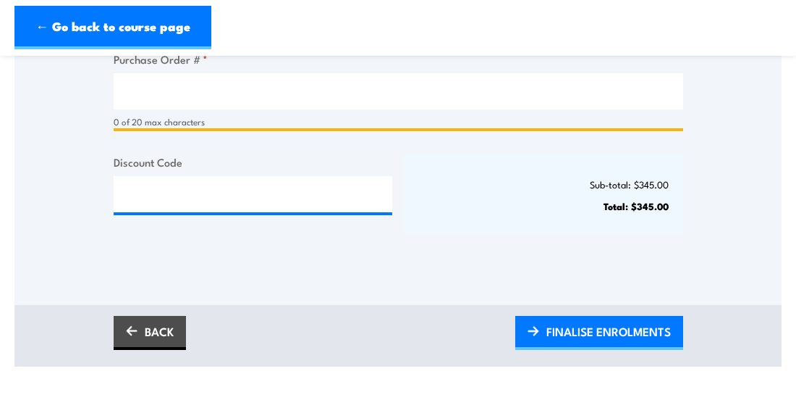
click at [159, 88] on input "Purchase Order # *" at bounding box center [399, 91] width 570 height 36
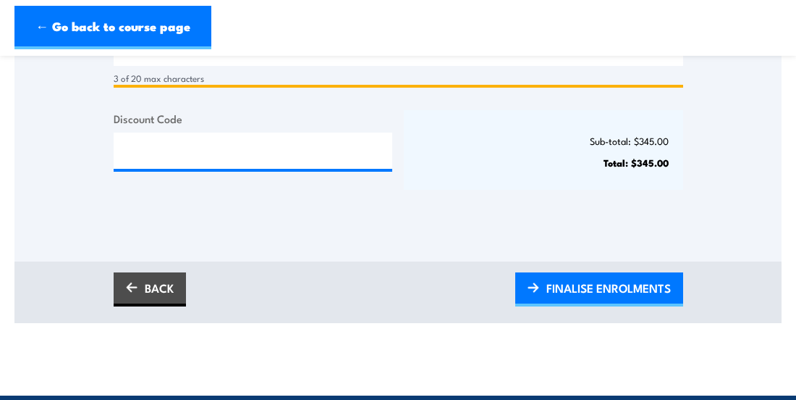
scroll to position [651, 0]
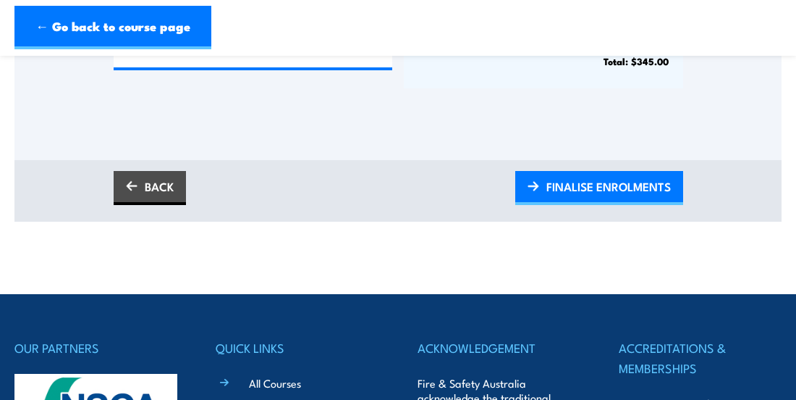
type input "000"
click at [610, 184] on span "FINALISE ENROLMENTS" at bounding box center [608, 186] width 124 height 38
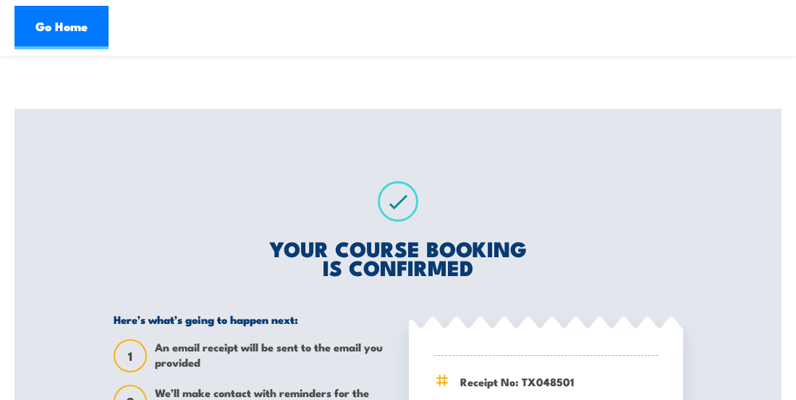
scroll to position [217, 0]
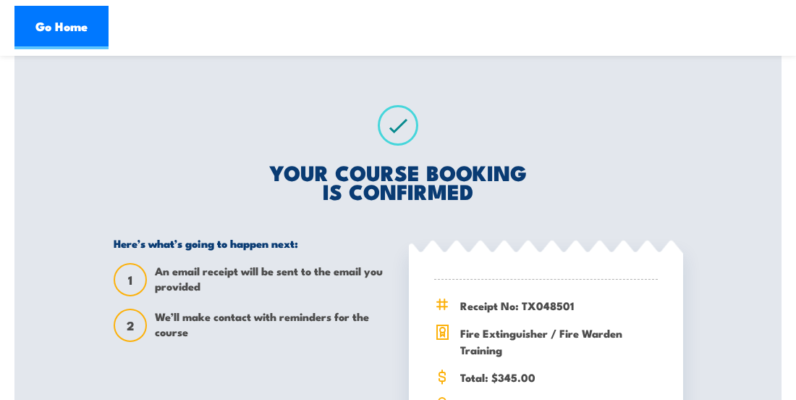
click at [324, 128] on div "YOUR COURSE BOOKING IS CONFIRMED Here’s what’s going to happen next: 1 An email…" at bounding box center [398, 315] width 604 height 565
